Goal: Task Accomplishment & Management: Manage account settings

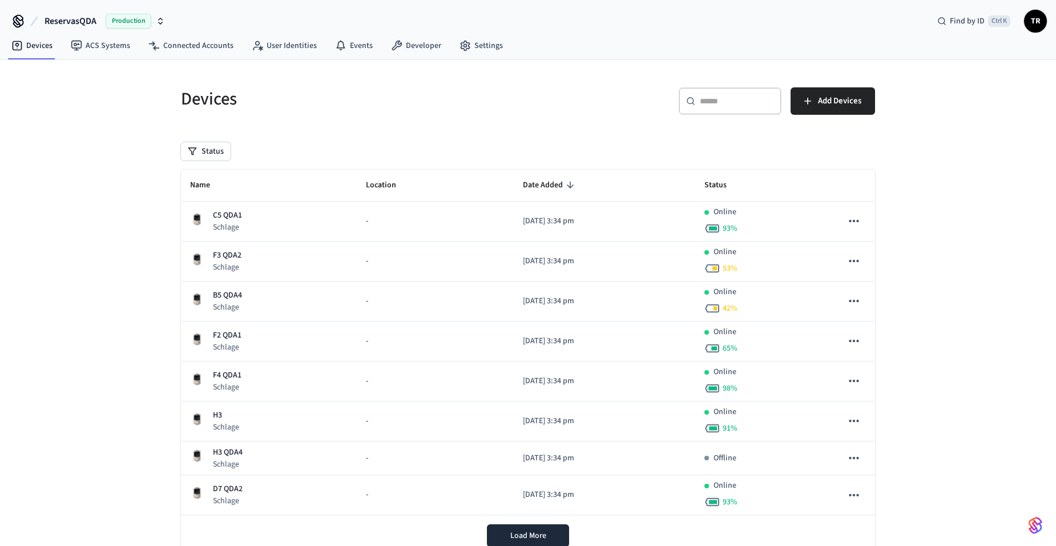
click at [1033, 23] on span "TR" at bounding box center [1035, 21] width 21 height 21
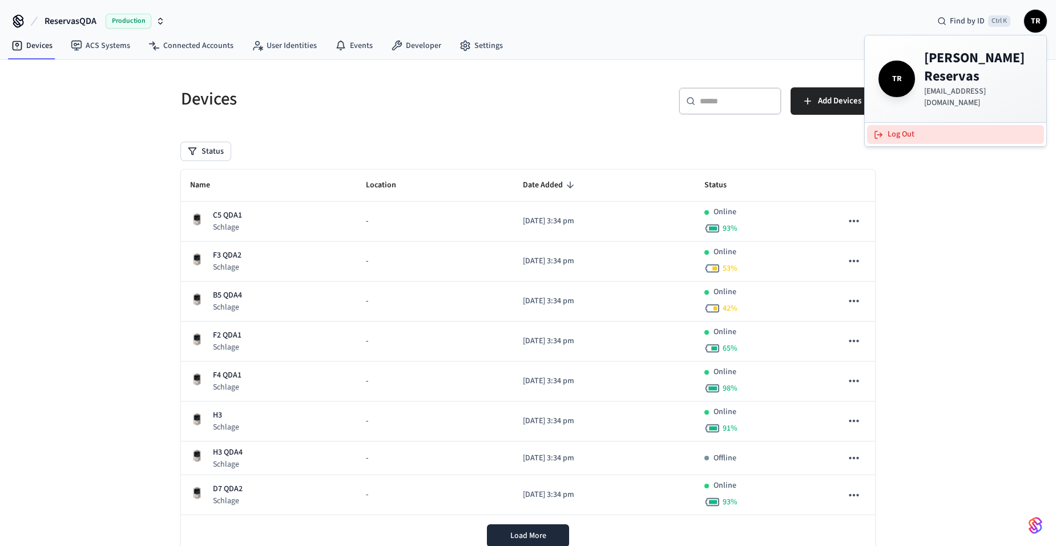
click at [957, 125] on button "Log Out" at bounding box center [955, 134] width 177 height 19
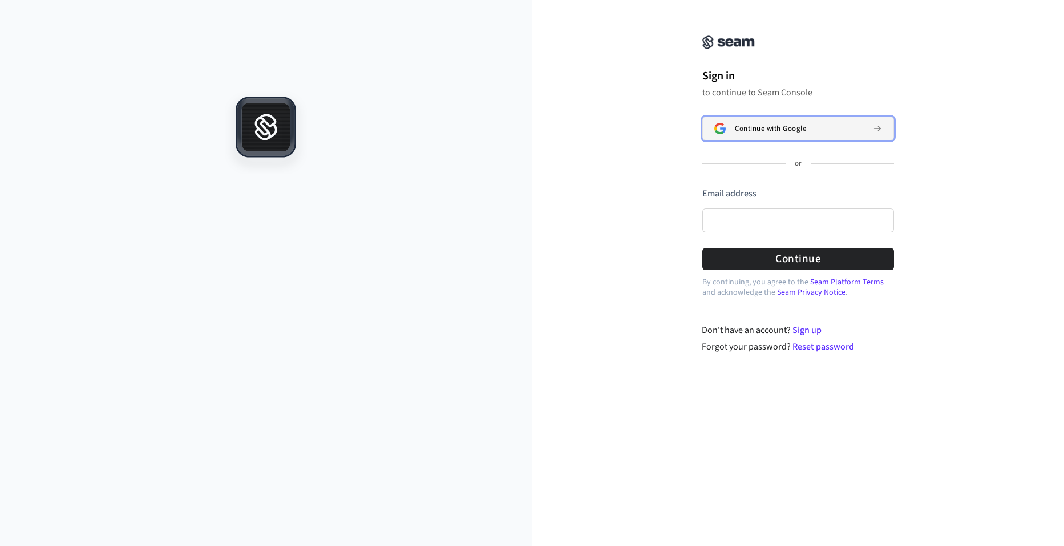
click at [758, 135] on button "Continue with Google" at bounding box center [799, 128] width 192 height 24
